Goal: Information Seeking & Learning: Learn about a topic

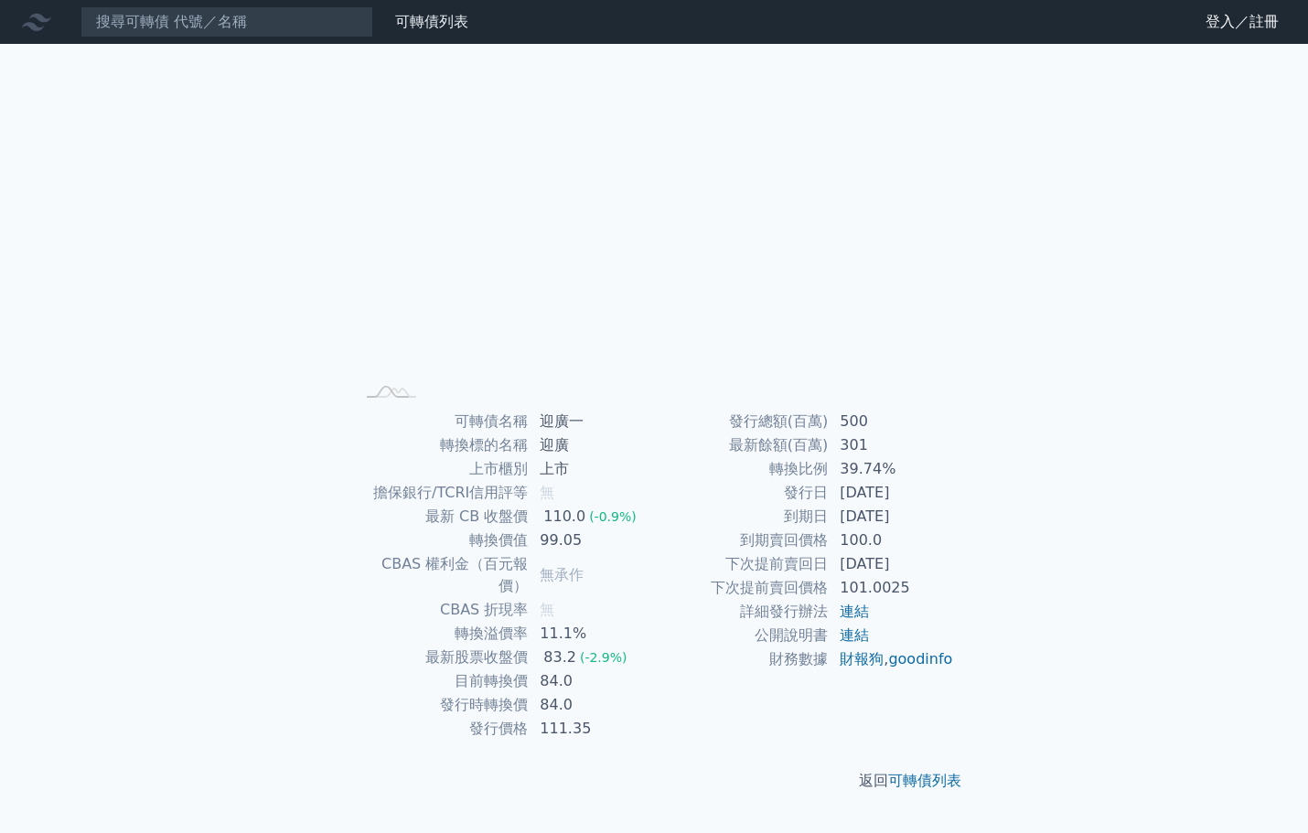
click at [650, 142] on div "開: 118 高: 118 低: 118 收: 118 100% Chart created using amCharts library [DATE] 可轉…" at bounding box center [654, 432] width 644 height 777
click at [1026, 414] on div "可轉債列表 財務數據 可轉債列表 財務數據 登入／註冊 登入／註冊 開: 117 高: 117 低: 117 收: 117 100% Chart create…" at bounding box center [654, 416] width 1308 height 833
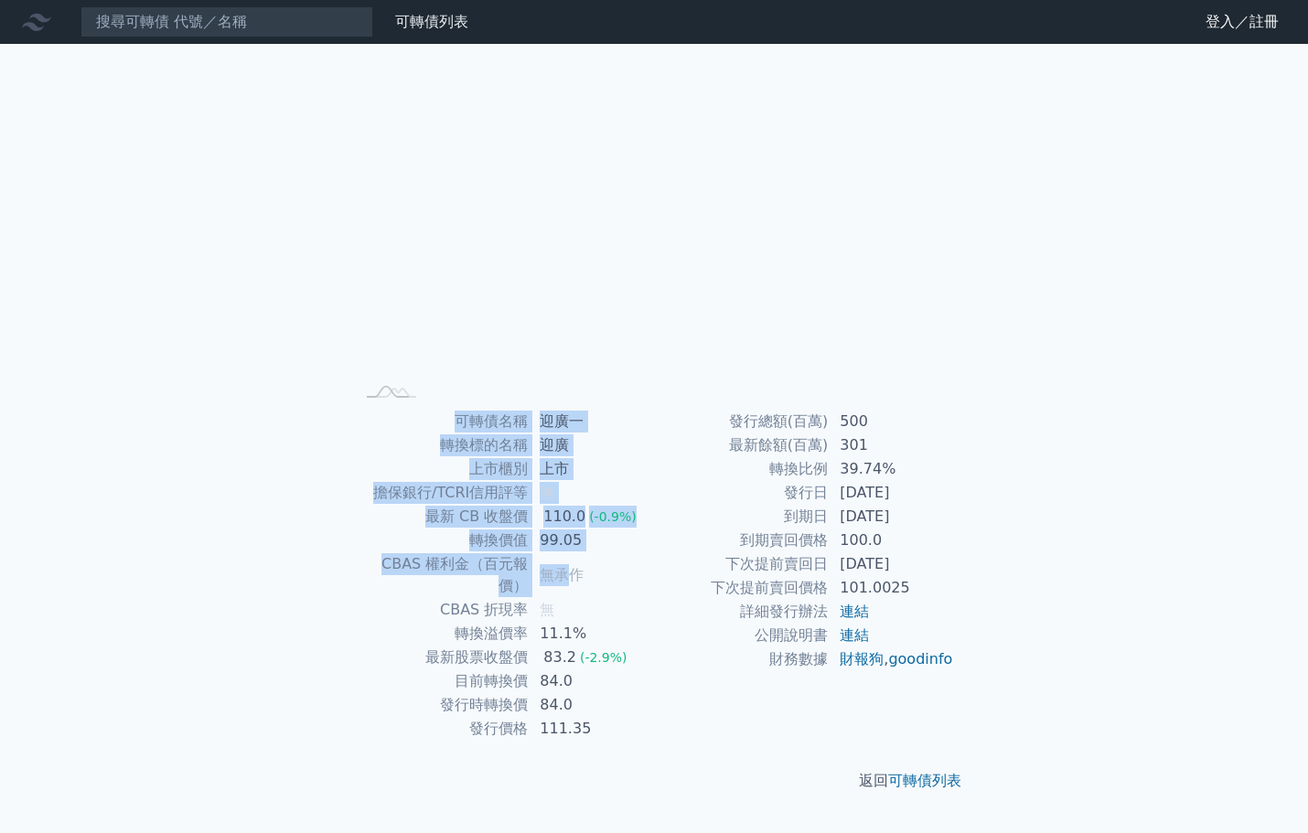
drag, startPoint x: 458, startPoint y: 423, endPoint x: 573, endPoint y: 575, distance: 190.8
click at [573, 575] on tbody "可轉債名稱 迎廣一 轉換標的名稱 [GEOGRAPHIC_DATA] 上市櫃別 上市 擔保銀行/TCRI信用評等 無 最新 CB 收盤價 110.0 (-0.…" at bounding box center [504, 575] width 300 height 331
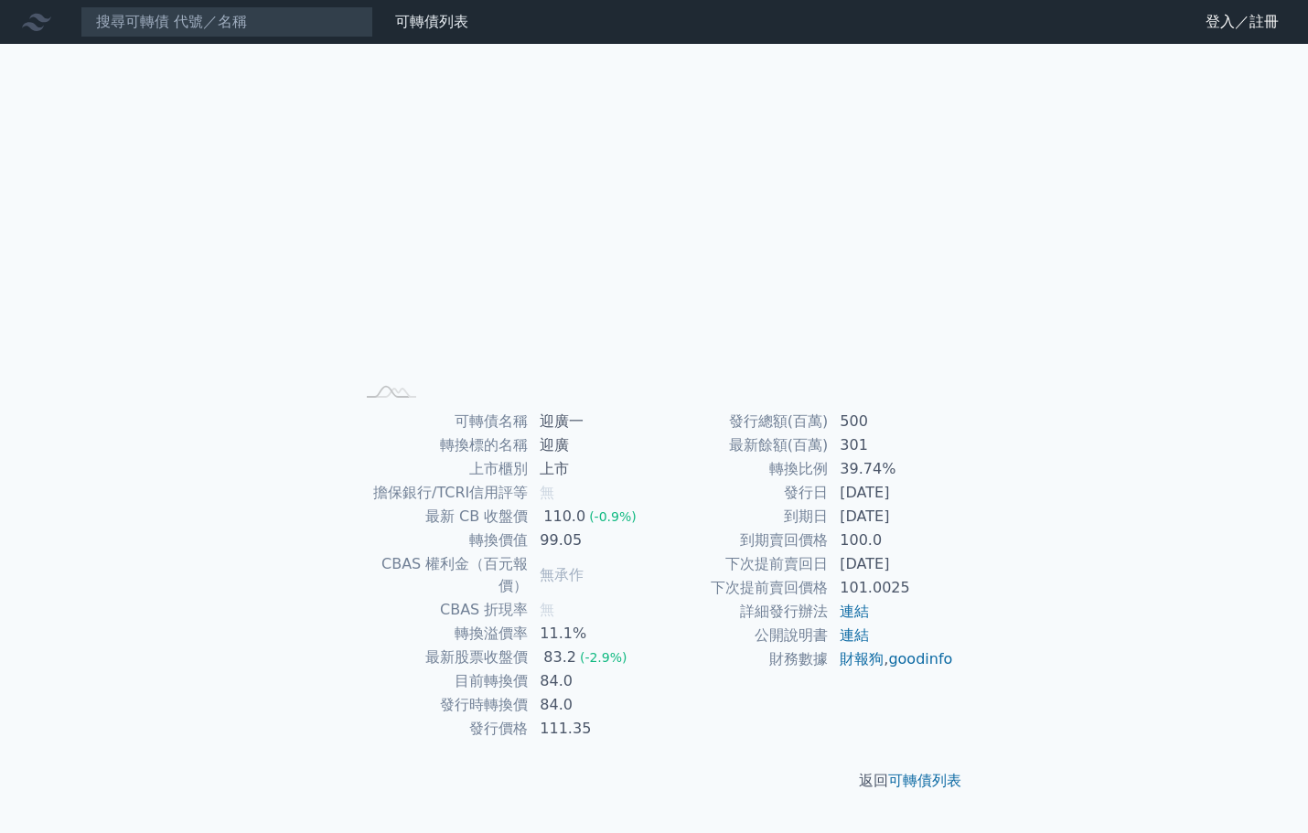
click at [659, 493] on td "發行日" at bounding box center [741, 493] width 175 height 24
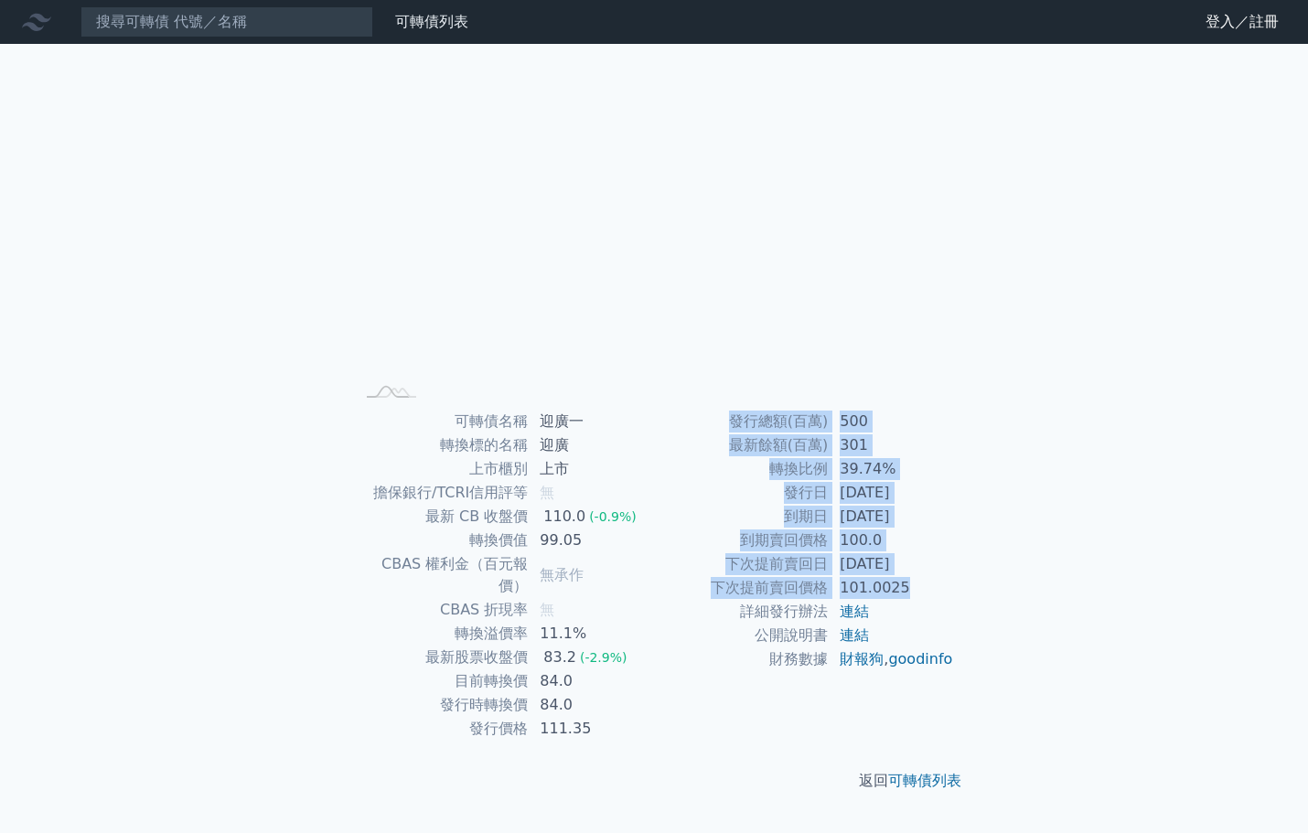
drag, startPoint x: 727, startPoint y: 423, endPoint x: 917, endPoint y: 580, distance: 246.8
click at [917, 580] on tbody "發行總額(百萬) 500 最新餘額(百萬) 301 轉換比例 39.74% 發行日 [DATE] 到期日 [DATE] 到期賣回價格 100.0 下次提前賣回…" at bounding box center [804, 541] width 300 height 262
copy tbody "發行總額(百萬) 500 最新餘額(百萬) 301 轉換比例 39.74% 發行日 [DATE] 到期日 [DATE] 到期賣回價格 100.0 下次提前賣回…"
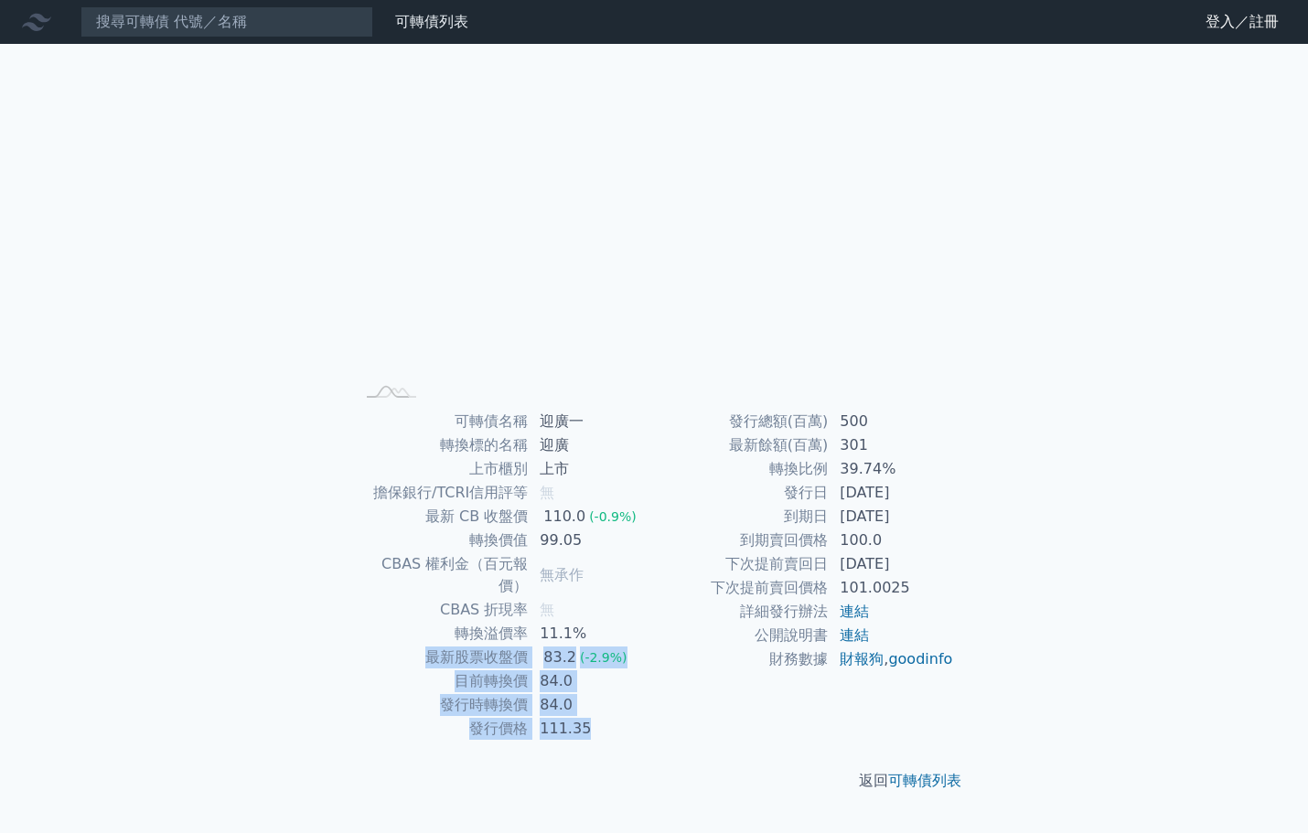
drag, startPoint x: 431, startPoint y: 631, endPoint x: 595, endPoint y: 708, distance: 181.7
click at [595, 708] on tbody "可轉債名稱 迎廣一 轉換標的名稱 [GEOGRAPHIC_DATA] 上市櫃別 上市 擔保銀行/TCRI信用評等 無 最新 CB 收盤價 110.0 (-0.…" at bounding box center [504, 575] width 300 height 331
copy tbody "最新股票收盤價 83.2 (-2.9%) 目前轉換價 84.0 發行時轉換價 84.0 發行價格 111.35"
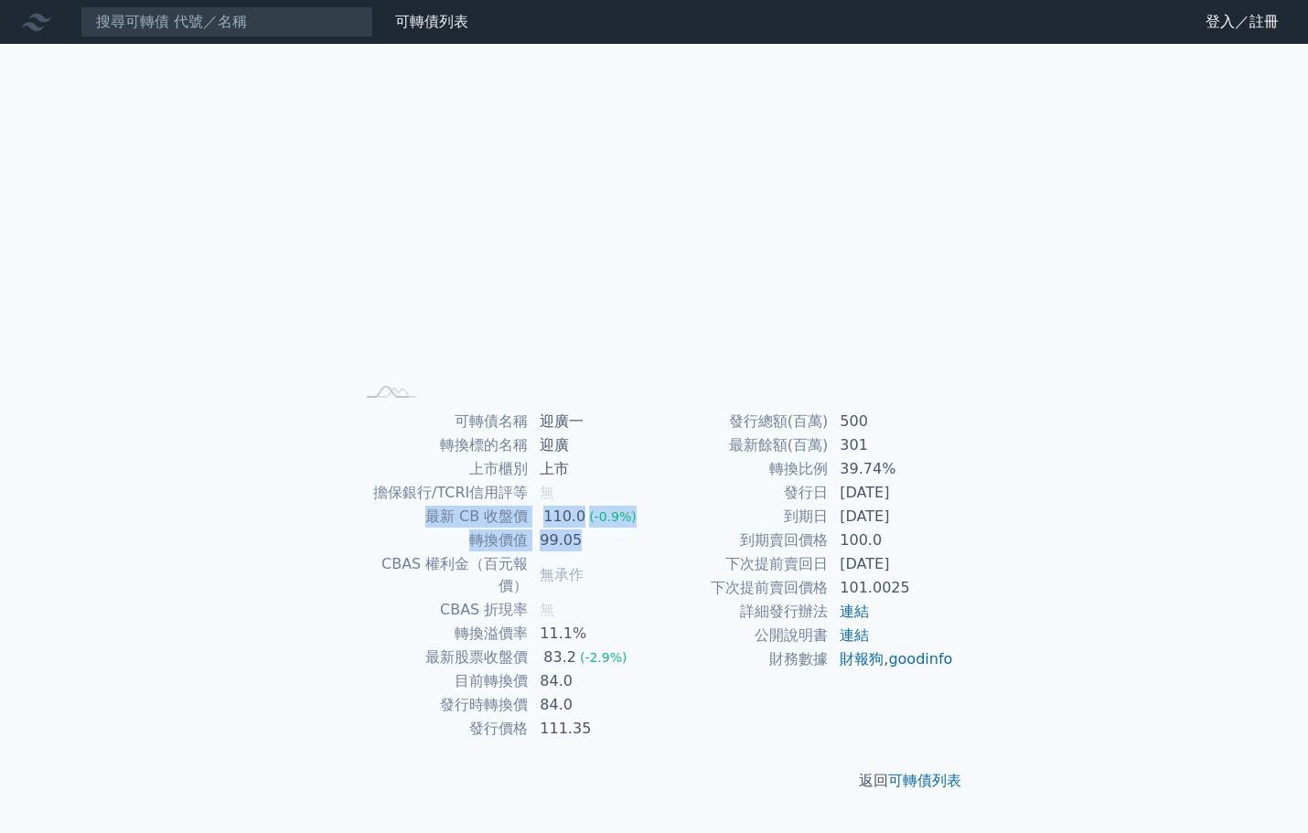
drag, startPoint x: 590, startPoint y: 530, endPoint x: 427, endPoint y: 519, distance: 163.2
click at [427, 519] on tbody "可轉債名稱 迎廣一 轉換標的名稱 [GEOGRAPHIC_DATA] 上市櫃別 上市 擔保銀行/TCRI信用評等 無 最新 CB 收盤價 110.0 (-0.…" at bounding box center [504, 575] width 300 height 331
copy tbody "最新 CB 收盤價 110.0 (-0.9%) 轉換價值 99.05"
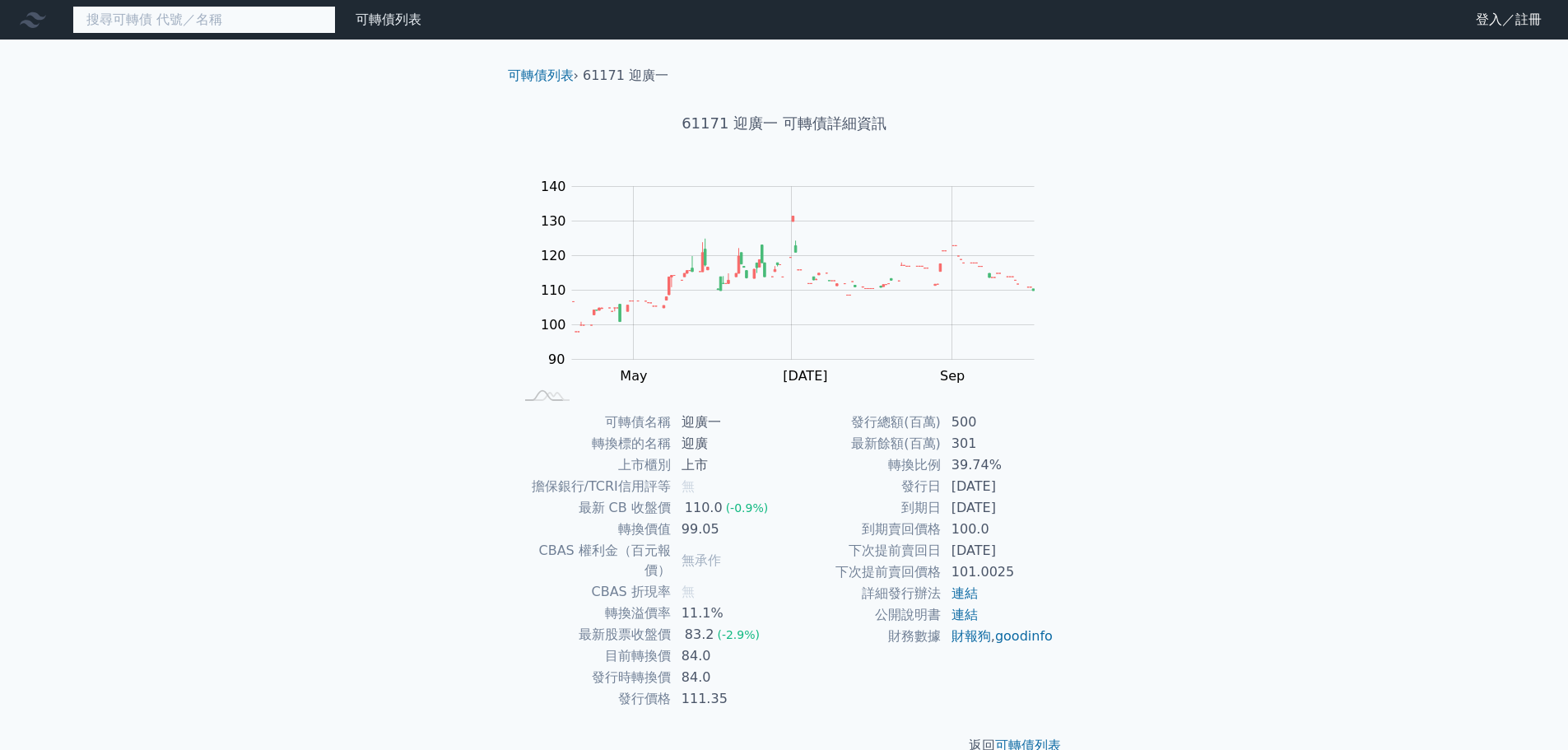
click at [291, 24] on input at bounding box center [203, 19] width 264 height 28
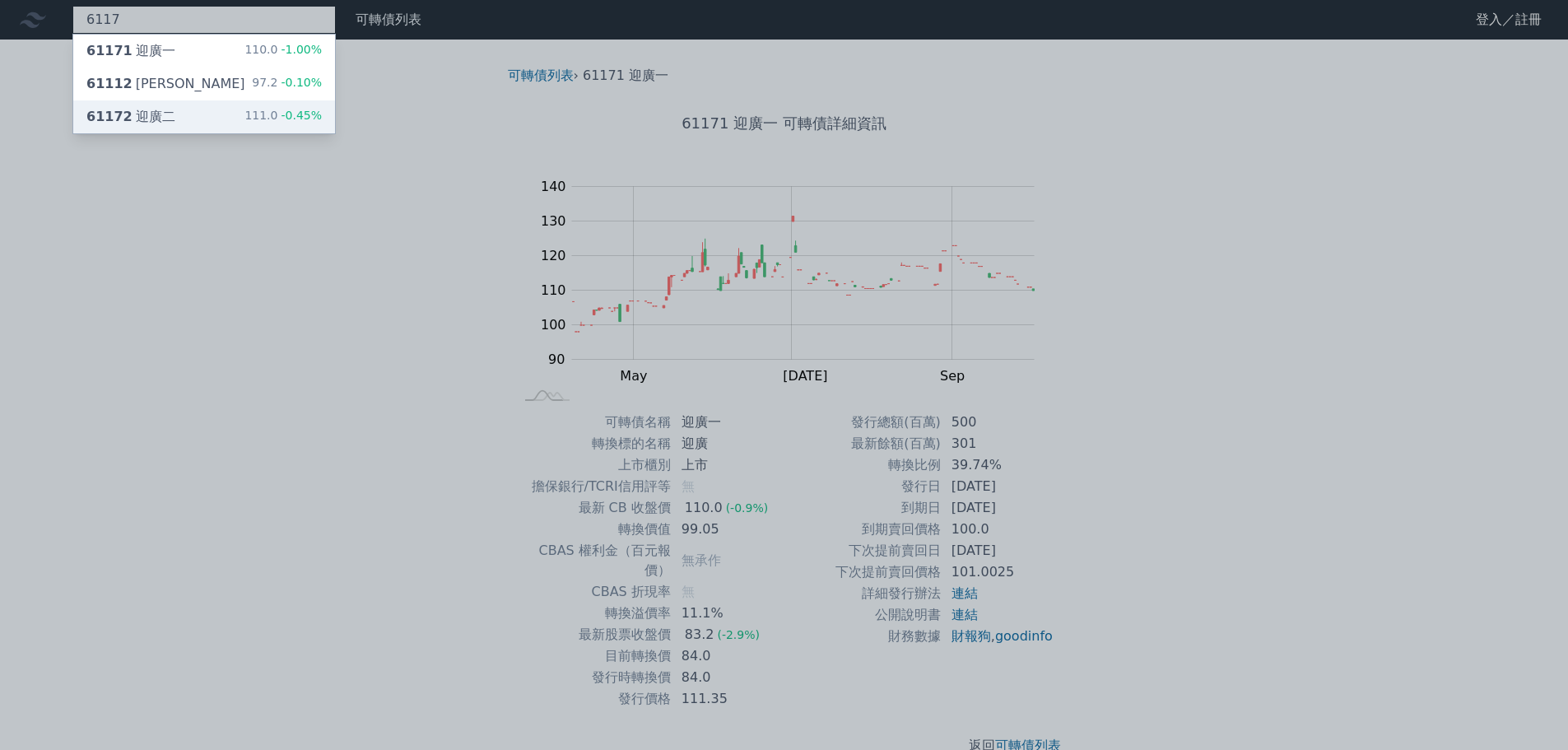
type input "6117"
click at [215, 112] on div "61172 迎廣二 111.0 -0.45%" at bounding box center [203, 117] width 262 height 33
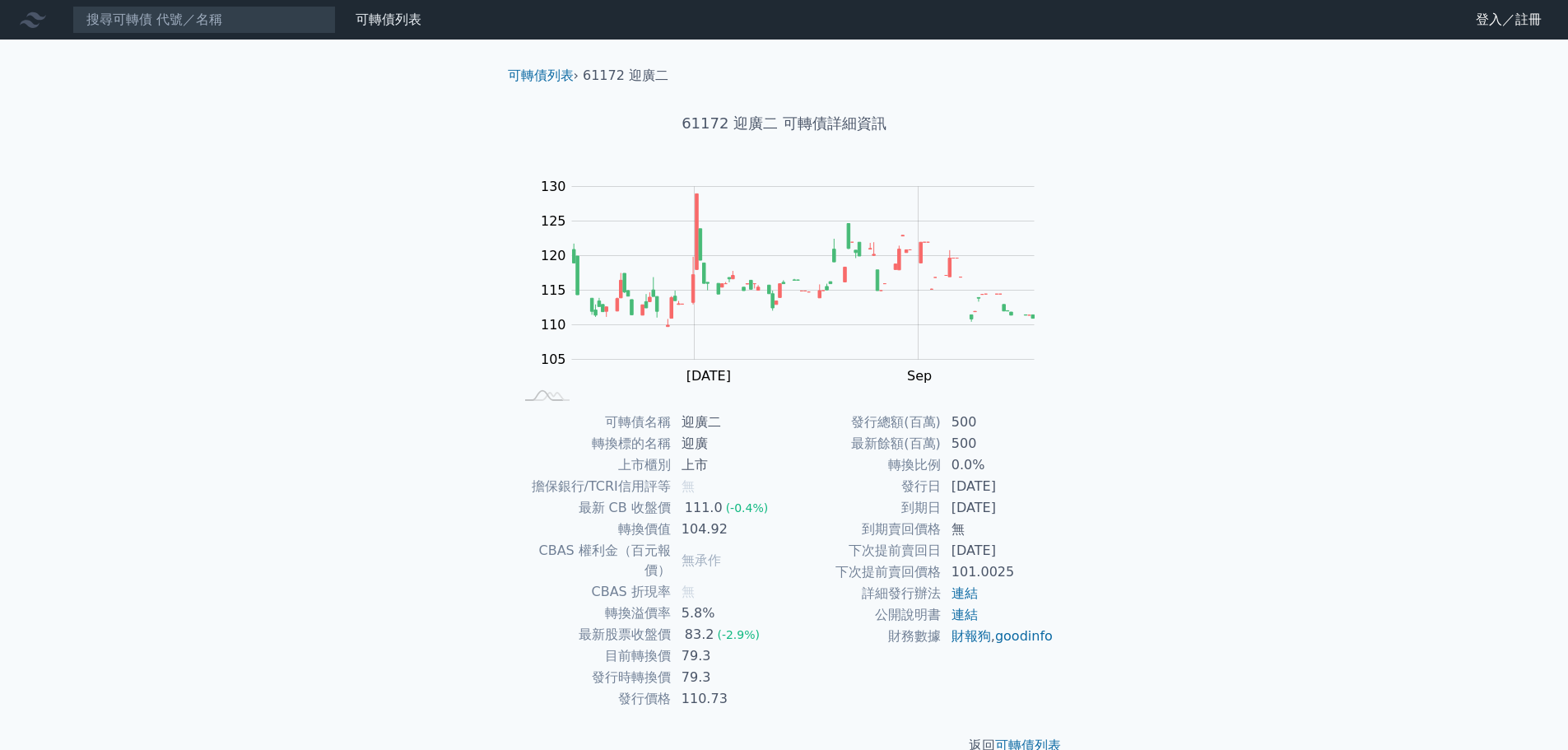
click at [216, 111] on div "可轉債列表 財務數據 可轉債列表 財務數據 登入／註冊 登入／註冊 可轉債列表 › 61172 迎廣二 61172 迎廣二 可轉債詳細資訊 Zoom Out …" at bounding box center [784, 391] width 1568 height 782
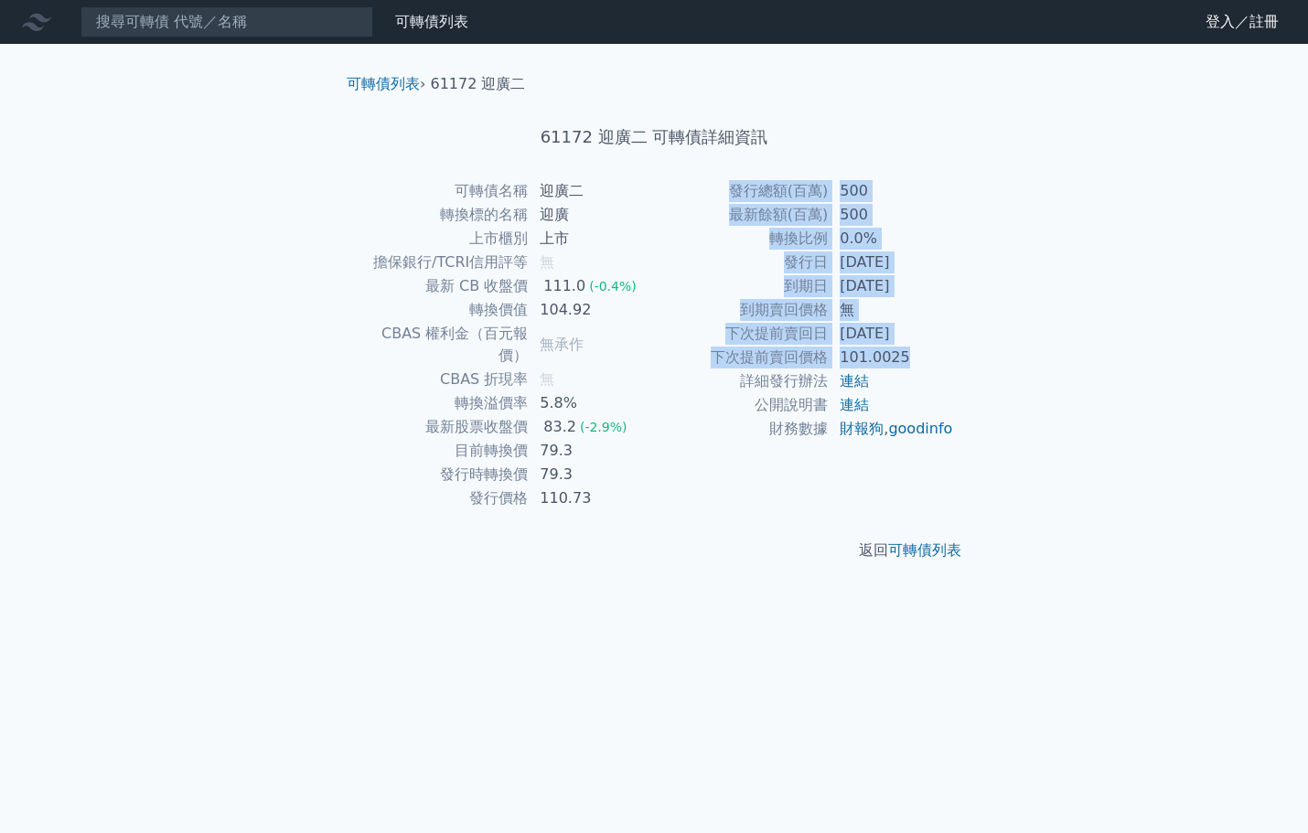
drag, startPoint x: 734, startPoint y: 185, endPoint x: 921, endPoint y: 353, distance: 251.3
click at [921, 353] on tbody "發行總額(百萬) 500 最新餘額(百萬) 500 轉換比例 0.0% 發行日 2025-05-28 到期日 2028-05-28 到期賣回價格 無 下次提前…" at bounding box center [804, 310] width 300 height 262
copy tbody "發行總額(百萬) 500 最新餘額(百萬) 500 轉換比例 0.0% 發行日 2025-05-28 到期日 2028-05-28 到期賣回價格 無 下次提前…"
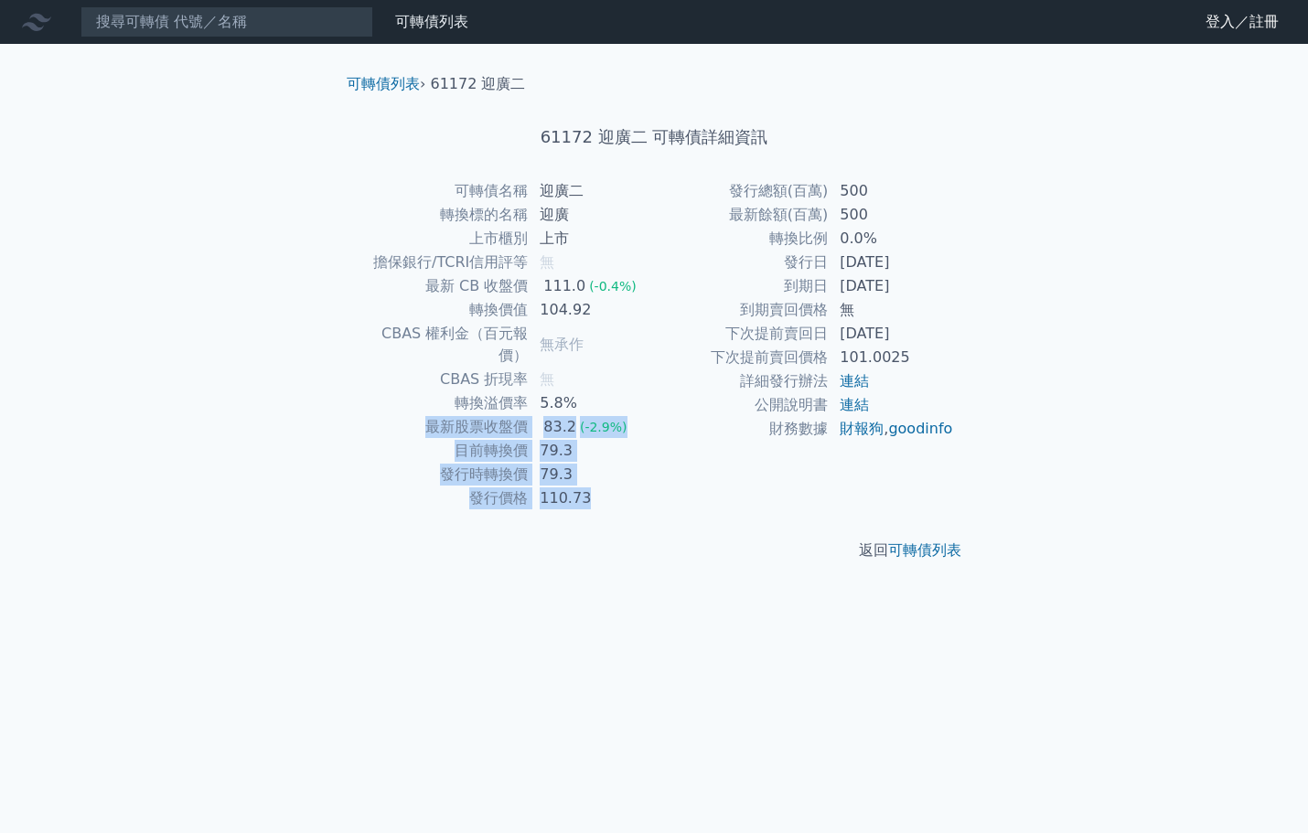
drag, startPoint x: 431, startPoint y: 404, endPoint x: 599, endPoint y: 486, distance: 186.9
click at [599, 486] on tbody "可轉債名稱 迎廣二 轉換標的名稱 迎廣 上市櫃別 上市 擔保銀行/TCRI信用評等 無 最新 CB 收盤價 111.0 (-0.4%) 轉換價值 104.92…" at bounding box center [504, 344] width 300 height 331
copy tbody "最新股票收盤價 83.2 (-2.9%) 目前轉換價 79.3 發行時轉換價 79.3 發行價格 110.73"
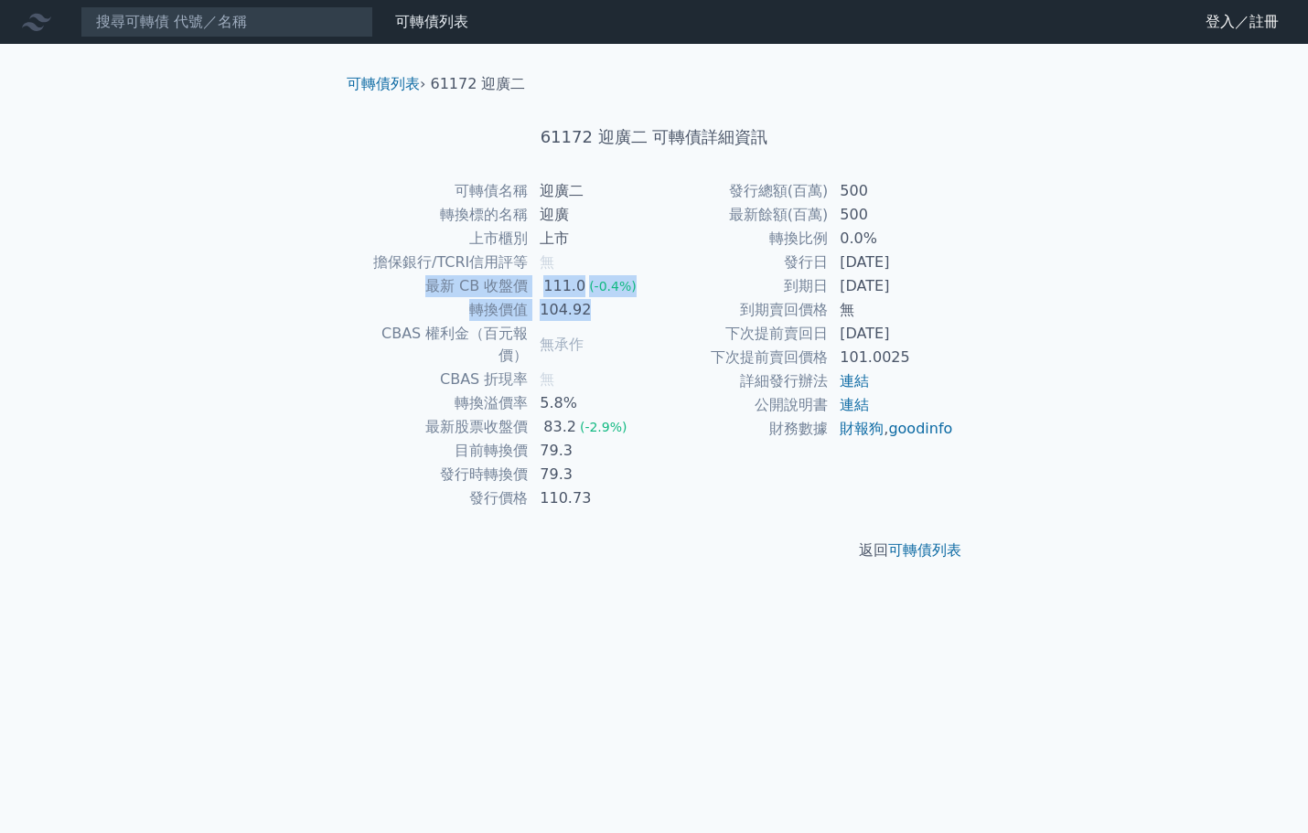
drag, startPoint x: 430, startPoint y: 281, endPoint x: 607, endPoint y: 301, distance: 178.6
click at [607, 301] on tbody "可轉債名稱 迎廣二 轉換標的名稱 迎廣 上市櫃別 上市 擔保銀行/TCRI信用評等 無 最新 CB 收盤價 111.0 (-0.4%) 轉換價值 104.92…" at bounding box center [504, 344] width 300 height 331
copy tbody "最新 CB 收盤價 111.0 (-0.4%) 轉換價值 104.92"
